Goal: Information Seeking & Learning: Learn about a topic

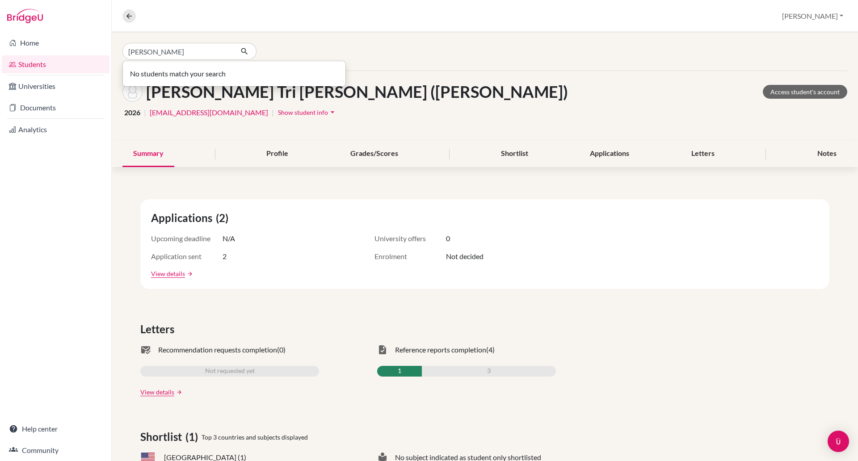
click at [424, 245] on div "Applications (2) Upcoming deadline N/A University offers 0 Application sent 2 E…" at bounding box center [484, 244] width 689 height 90
click at [167, 51] on input "[PERSON_NAME]" at bounding box center [178, 51] width 111 height 17
type input "Y"
type input "[PERSON_NAME]"
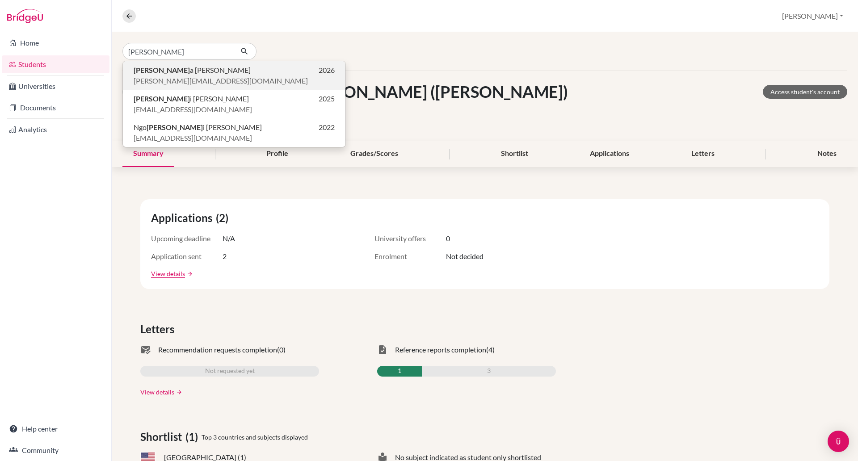
click at [158, 74] on span "[PERSON_NAME] a [PERSON_NAME]" at bounding box center [192, 70] width 117 height 11
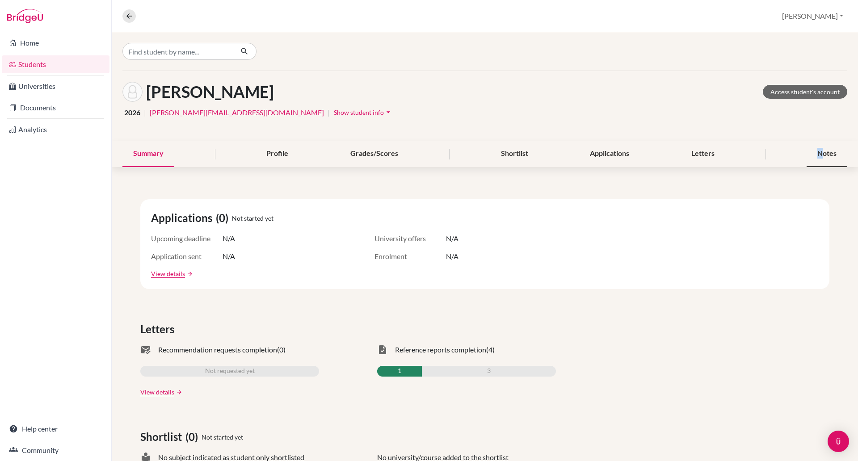
click at [811, 149] on div "Notes" at bounding box center [827, 154] width 41 height 26
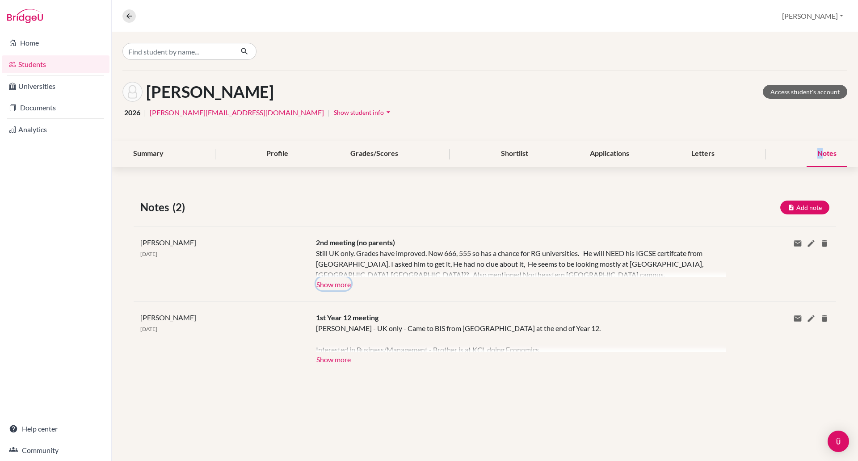
click at [345, 282] on button "Show more" at bounding box center [333, 283] width 35 height 13
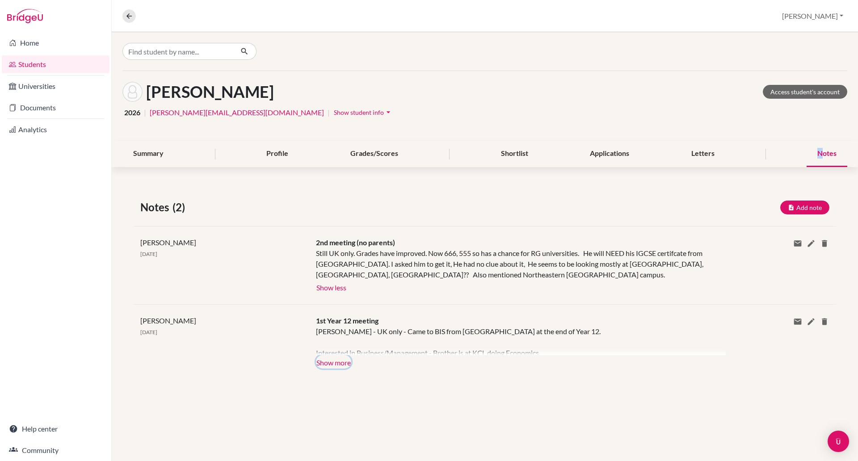
click at [338, 365] on button "Show more" at bounding box center [333, 361] width 35 height 13
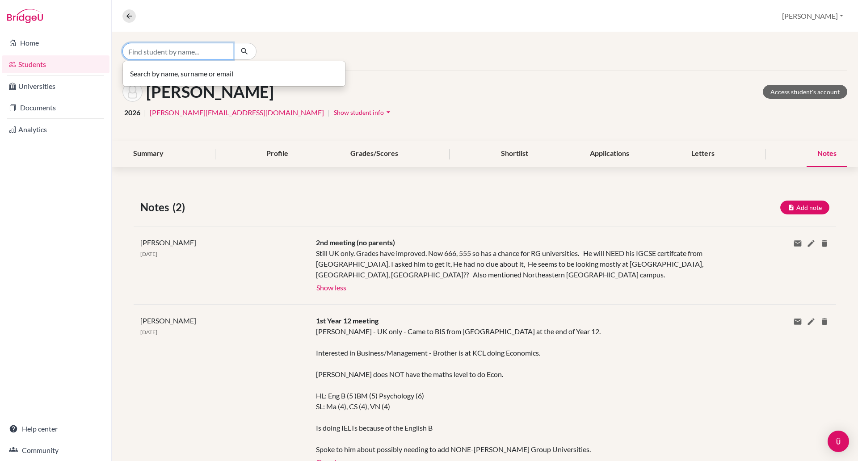
click at [144, 52] on input "Find student by name..." at bounding box center [178, 51] width 111 height 17
click at [177, 51] on input "[PERSON_NAME] [PERSON_NAME]" at bounding box center [178, 51] width 111 height 17
type input "[PERSON_NAME] an [PERSON_NAME]"
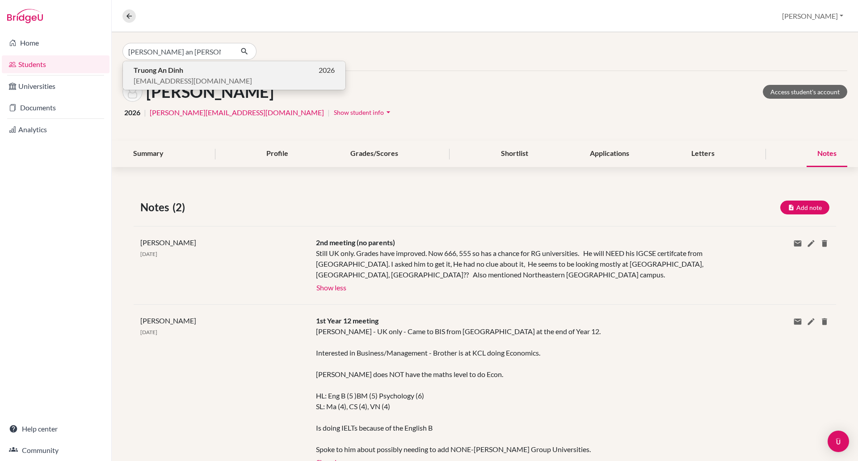
click at [168, 76] on span "[EMAIL_ADDRESS][DOMAIN_NAME]" at bounding box center [193, 81] width 118 height 11
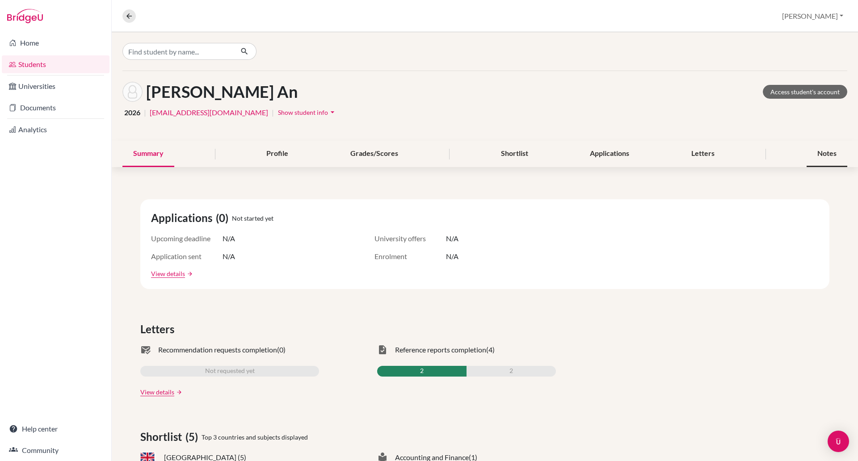
click at [810, 151] on div "Notes" at bounding box center [827, 154] width 41 height 26
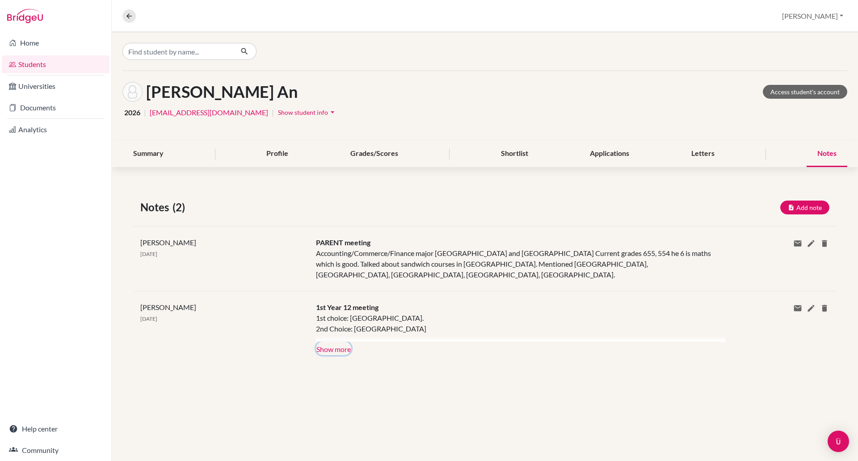
click at [341, 342] on button "Show more" at bounding box center [333, 348] width 35 height 13
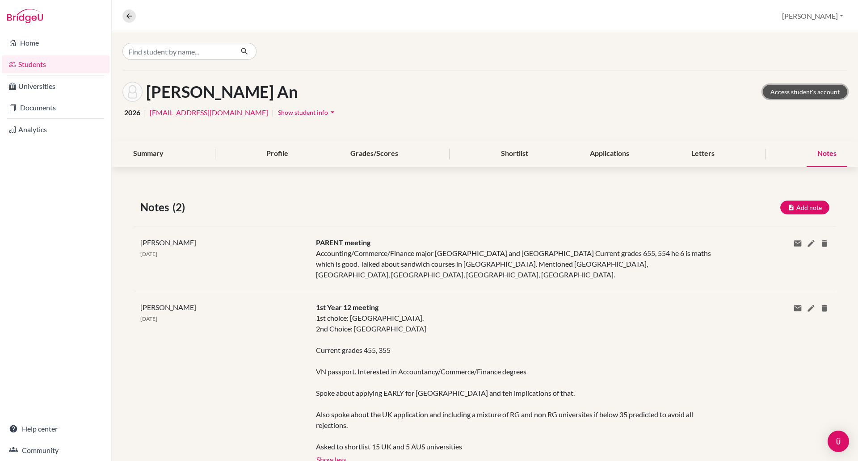
click at [772, 89] on link "Access student's account" at bounding box center [805, 92] width 85 height 14
